Goal: Entertainment & Leisure: Consume media (video, audio)

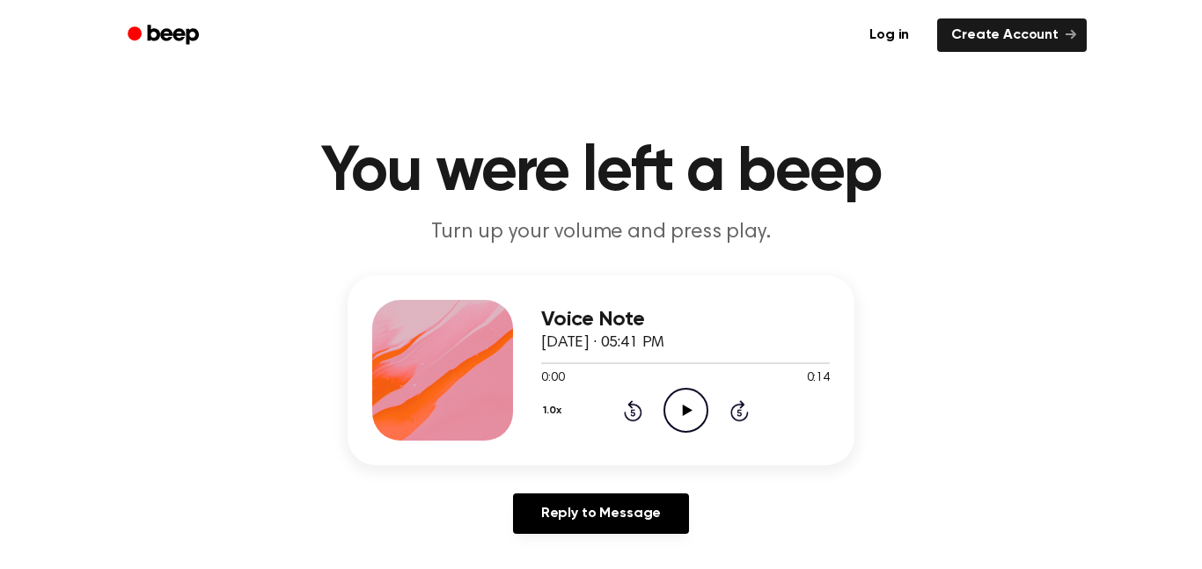
click at [691, 413] on icon "Play Audio" at bounding box center [685, 410] width 45 height 45
click at [677, 408] on icon "Pause Audio" at bounding box center [685, 410] width 45 height 45
click at [677, 408] on icon "Play Audio" at bounding box center [685, 410] width 45 height 45
click at [677, 421] on icon "Pause Audio" at bounding box center [685, 410] width 45 height 45
click at [681, 421] on icon "Play Audio" at bounding box center [685, 410] width 45 height 45
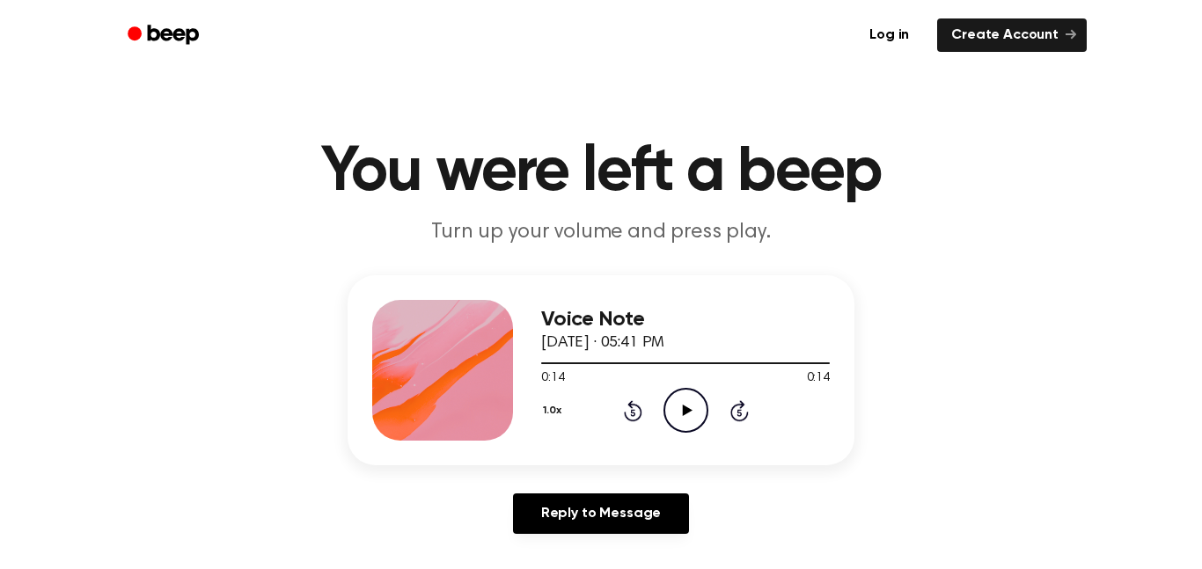
click at [681, 421] on icon "Play Audio" at bounding box center [685, 410] width 45 height 45
click at [687, 443] on div "Voice Note [DATE] · 05:41 PM 0:03 0:14 Your browser does not support the [objec…" at bounding box center [601, 370] width 507 height 190
click at [683, 429] on icon "Pause Audio" at bounding box center [685, 410] width 45 height 45
click at [685, 431] on icon "Play Audio" at bounding box center [685, 410] width 45 height 45
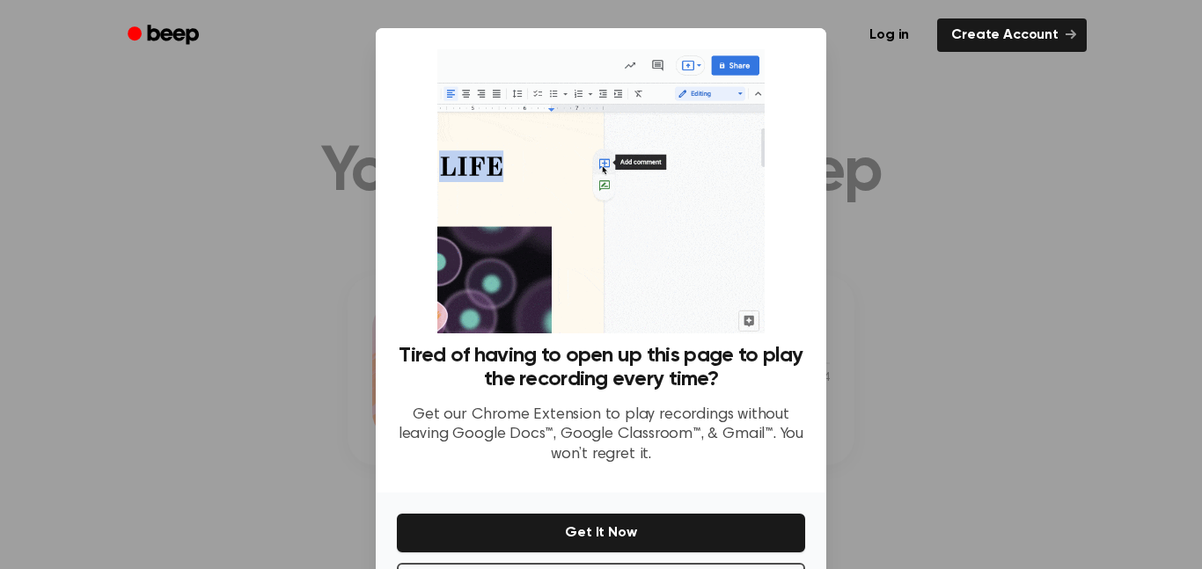
click at [1052, 302] on div at bounding box center [601, 284] width 1202 height 569
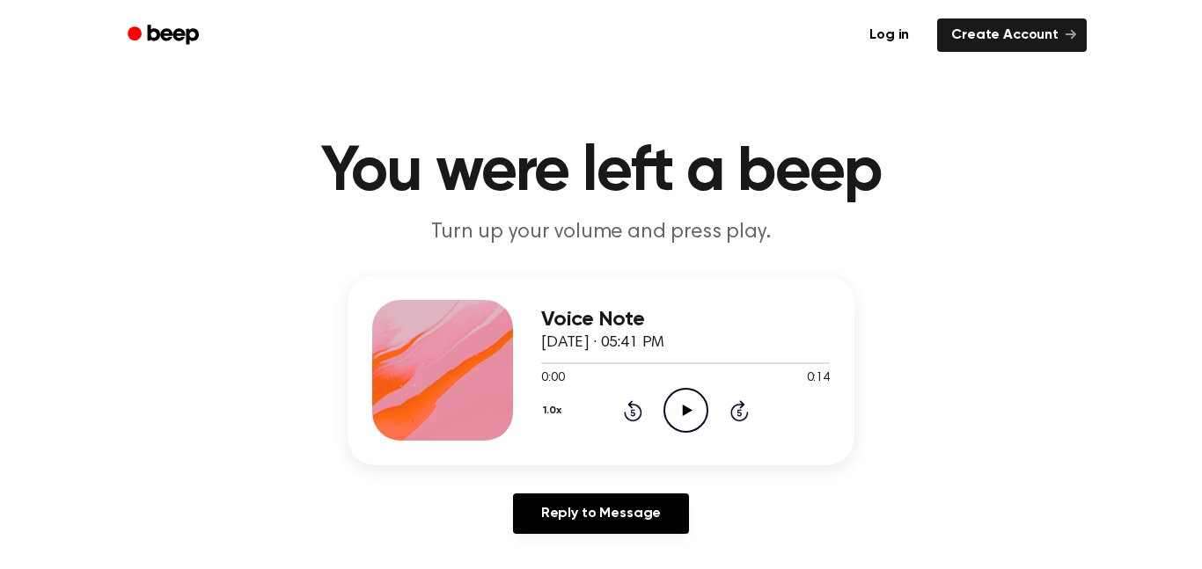
click at [703, 420] on icon "Play Audio" at bounding box center [685, 410] width 45 height 45
click at [685, 419] on icon "Pause Audio" at bounding box center [685, 410] width 45 height 45
click at [685, 419] on icon "Play Audio" at bounding box center [685, 410] width 45 height 45
click at [685, 419] on icon "Pause Audio" at bounding box center [685, 410] width 45 height 45
click at [685, 419] on icon "Play Audio" at bounding box center [685, 410] width 45 height 45
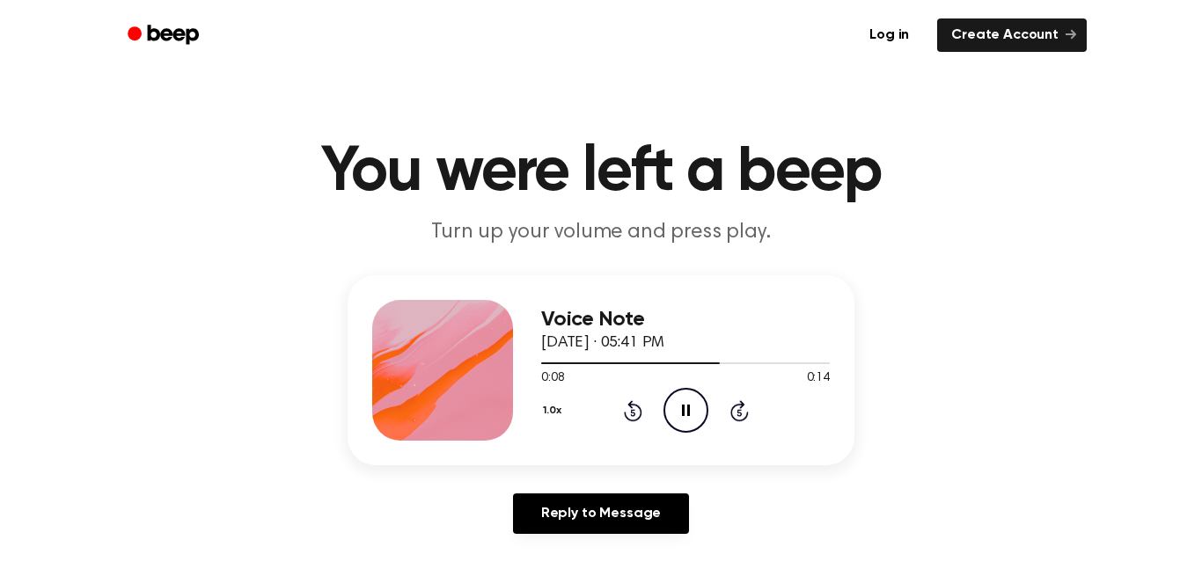
click at [685, 419] on icon "Pause Audio" at bounding box center [685, 410] width 45 height 45
click at [685, 419] on icon "Play Audio" at bounding box center [685, 410] width 45 height 45
click at [685, 419] on icon "Pause Audio" at bounding box center [685, 410] width 45 height 45
click at [685, 419] on icon "Play Audio" at bounding box center [685, 410] width 45 height 45
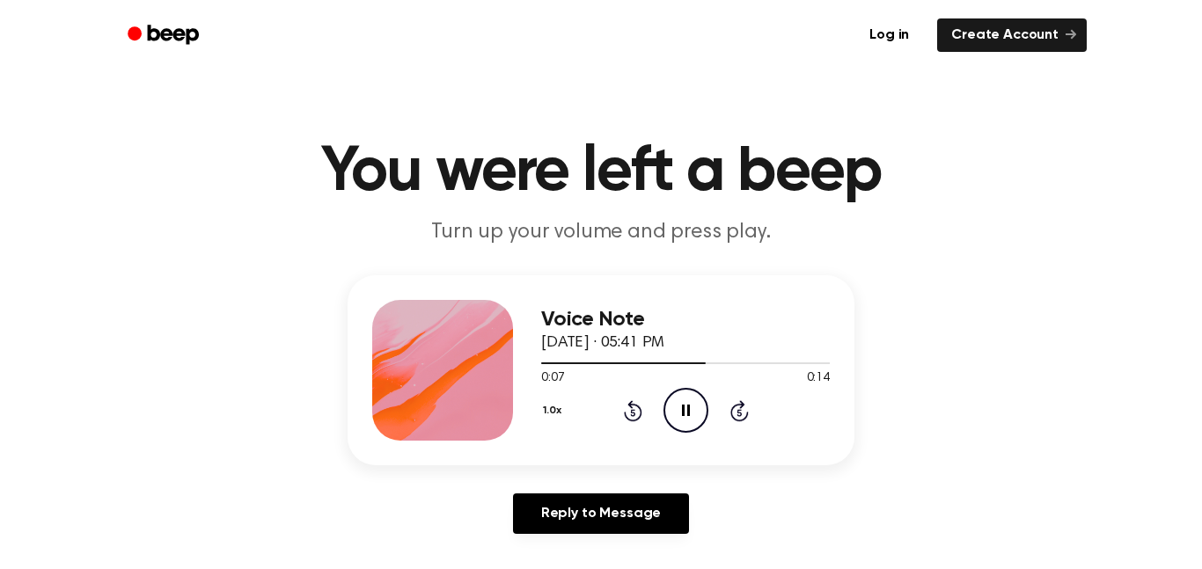
click at [692, 416] on icon "Pause Audio" at bounding box center [685, 410] width 45 height 45
click at [692, 416] on icon "Play Audio" at bounding box center [685, 410] width 45 height 45
click at [692, 416] on icon "Pause Audio" at bounding box center [685, 410] width 45 height 45
click at [692, 416] on icon "Play Audio" at bounding box center [685, 410] width 45 height 45
click at [692, 416] on icon "Pause Audio" at bounding box center [685, 410] width 45 height 45
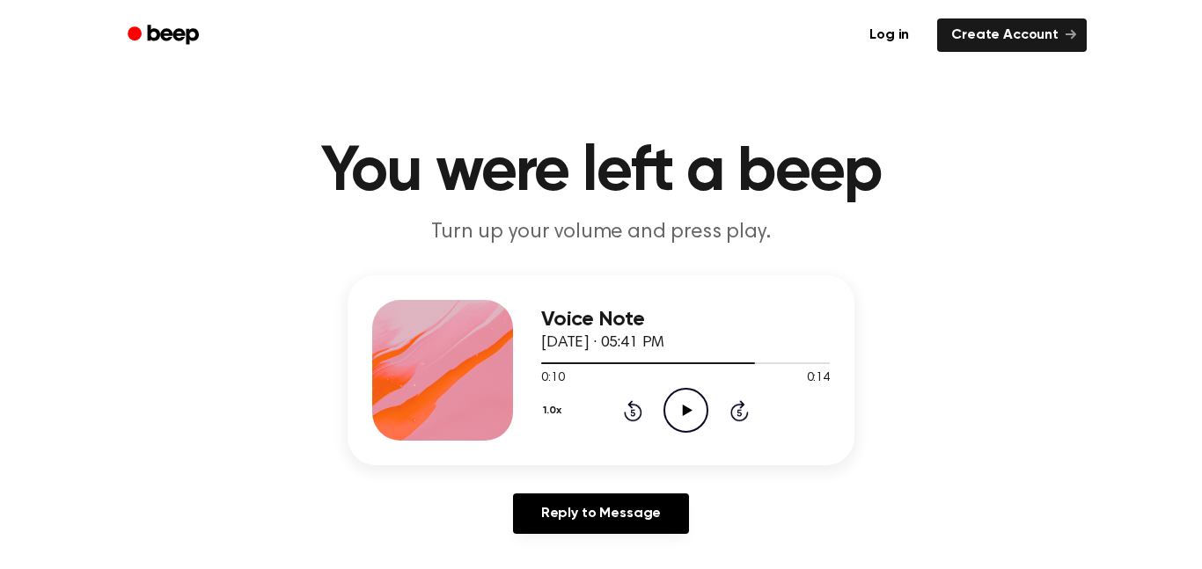
click at [692, 416] on icon "Play Audio" at bounding box center [685, 410] width 45 height 45
click at [692, 416] on icon "Pause Audio" at bounding box center [685, 410] width 45 height 45
click at [692, 416] on icon "Play Audio" at bounding box center [685, 410] width 45 height 45
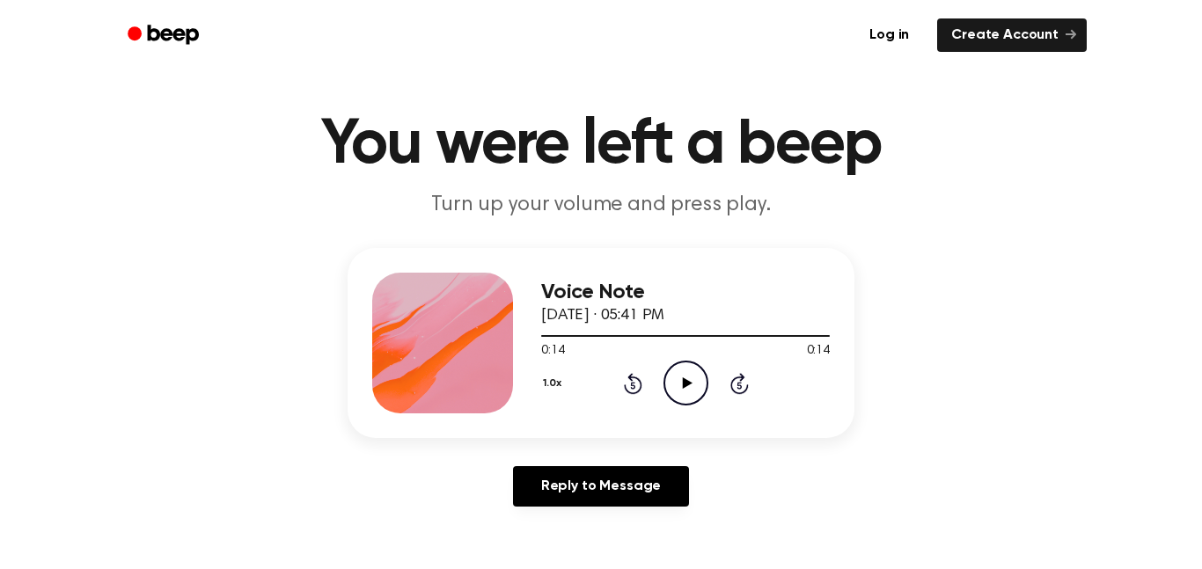
scroll to position [28, 0]
click at [634, 391] on icon "Rewind 5 seconds" at bounding box center [632, 382] width 19 height 23
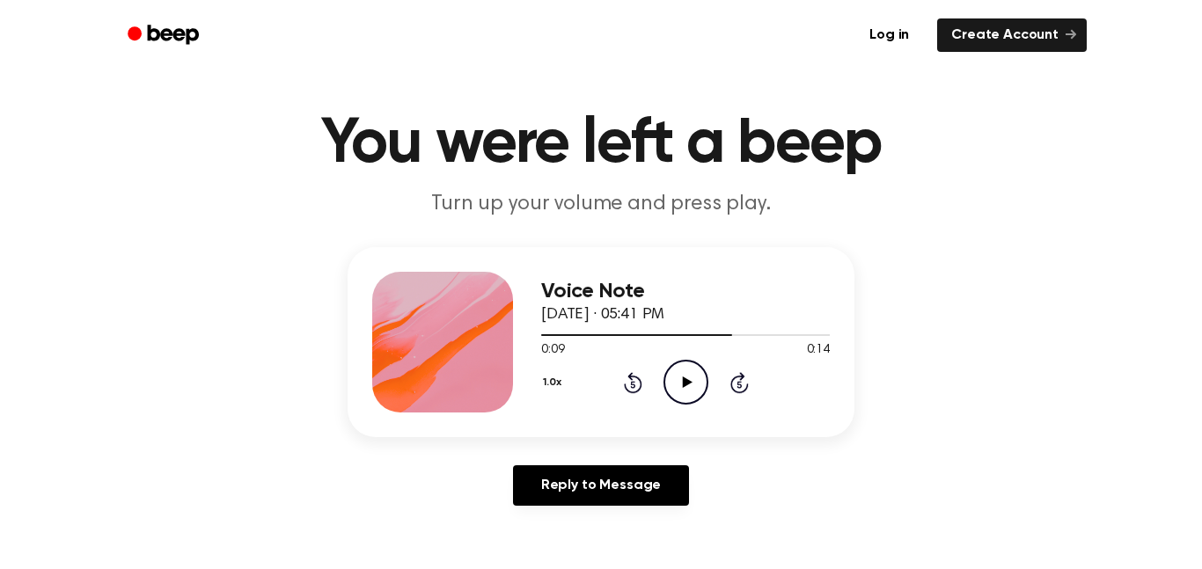
click at [686, 376] on icon "Play Audio" at bounding box center [685, 382] width 45 height 45
click at [694, 375] on icon "Play Audio" at bounding box center [685, 382] width 45 height 45
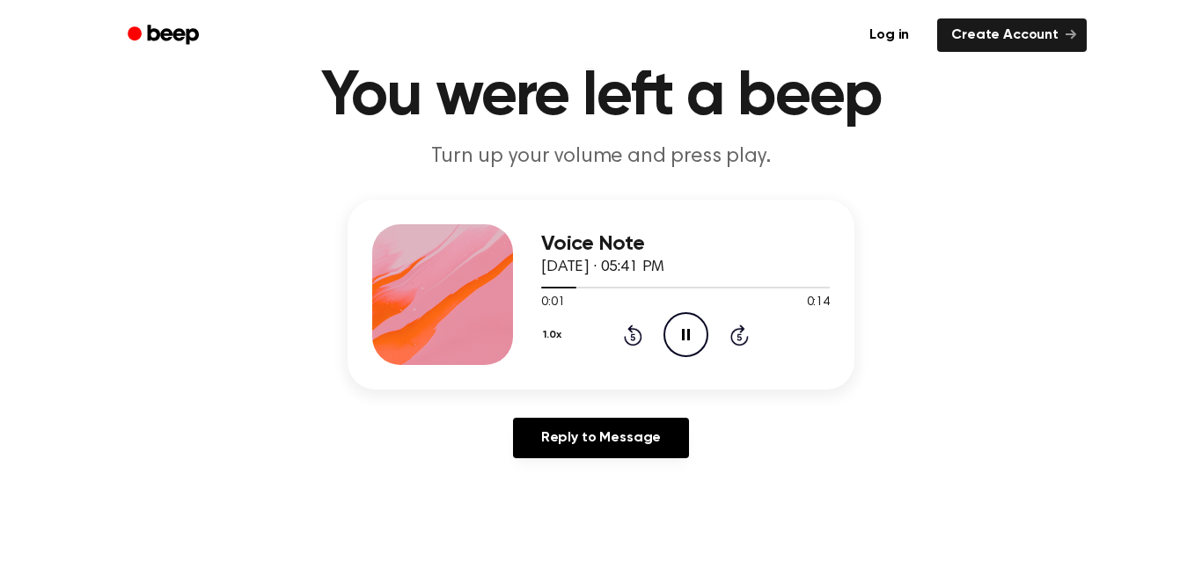
scroll to position [83, 0]
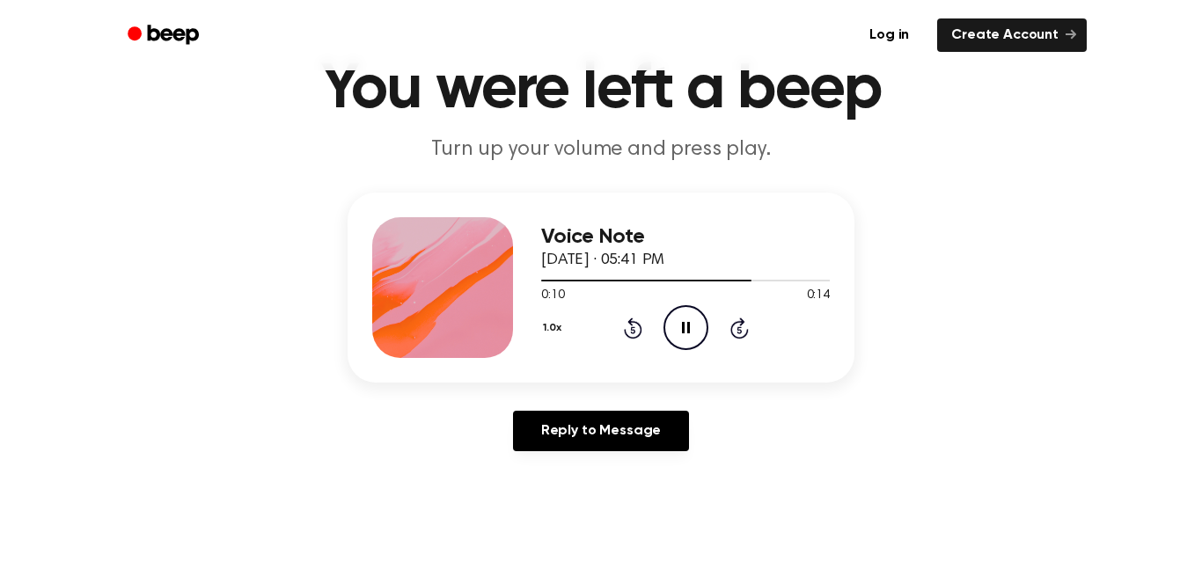
click at [684, 317] on icon "Pause Audio" at bounding box center [685, 327] width 45 height 45
